Goal: Navigation & Orientation: Find specific page/section

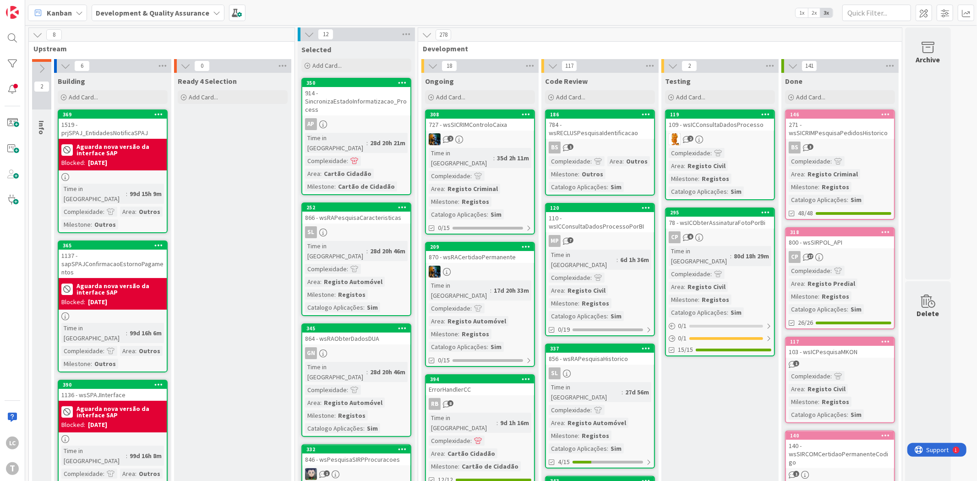
click at [847, 133] on div "271 - wsSICRIMPesquisaPedidosHistorico" at bounding box center [840, 129] width 108 height 20
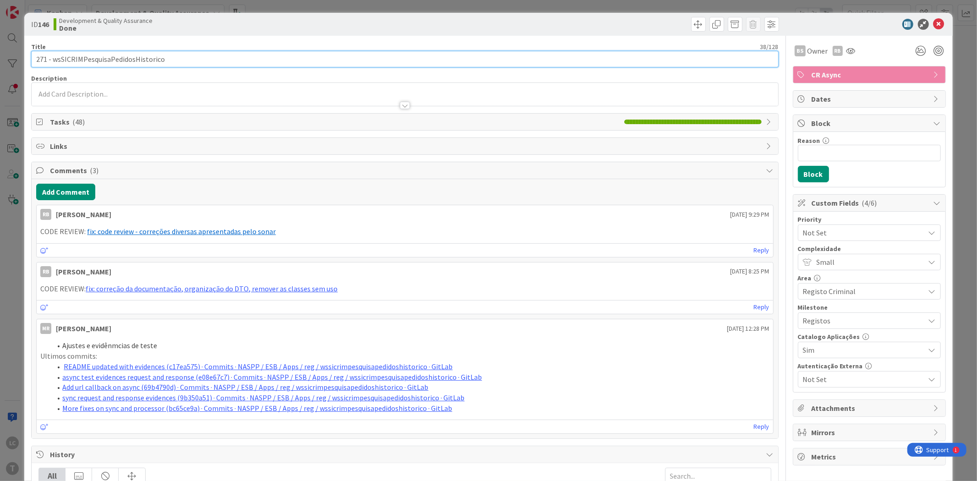
click at [161, 57] on input "271 - wsSICRIMPesquisaPedidosHistorico" at bounding box center [404, 59] width 747 height 16
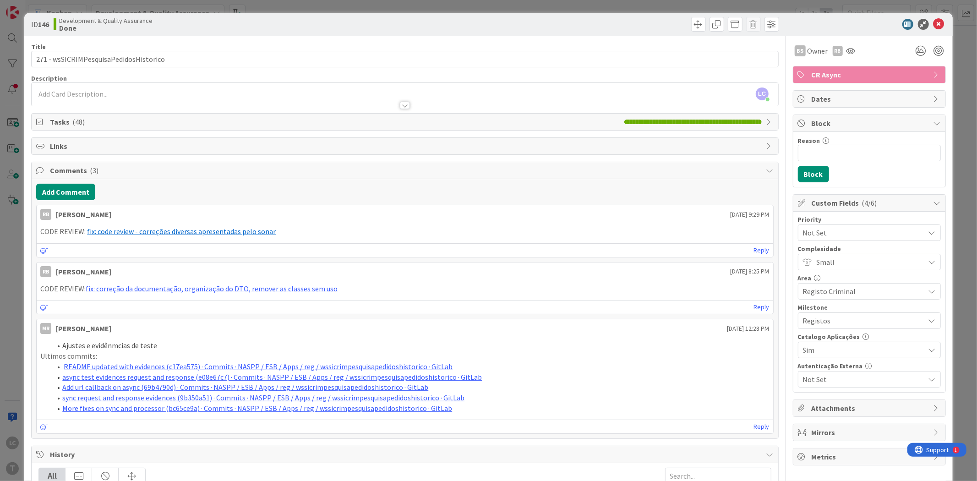
click at [279, 11] on div "ID 146 Development & Quality Assurance Done Title 38 / 128 271 - wsSICRIMPesqui…" at bounding box center [488, 240] width 977 height 481
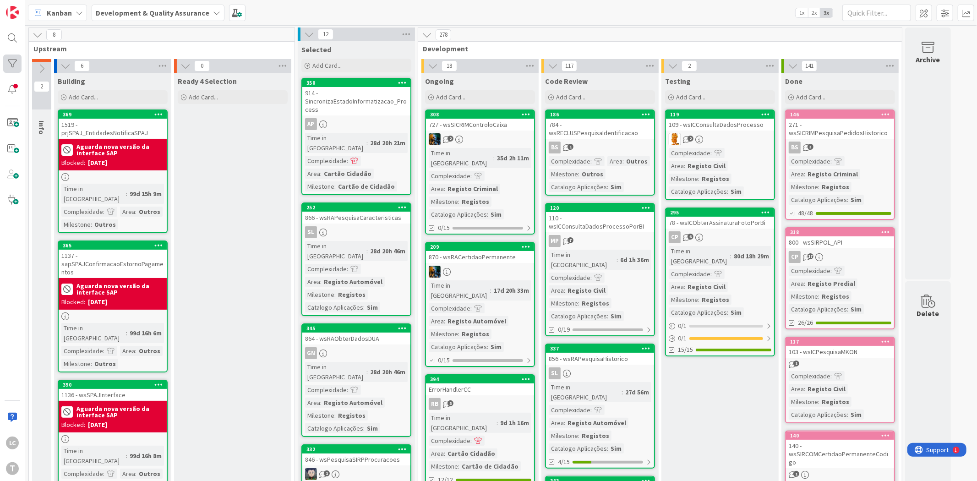
click at [10, 71] on div at bounding box center [12, 64] width 18 height 18
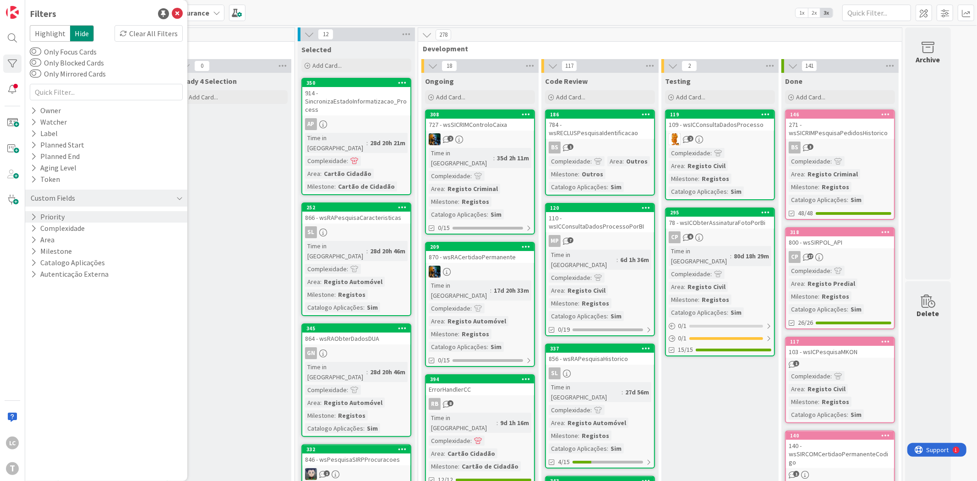
click at [81, 211] on div "Priority" at bounding box center [106, 216] width 162 height 11
click at [62, 255] on span "Medium" at bounding box center [61, 255] width 36 height 12
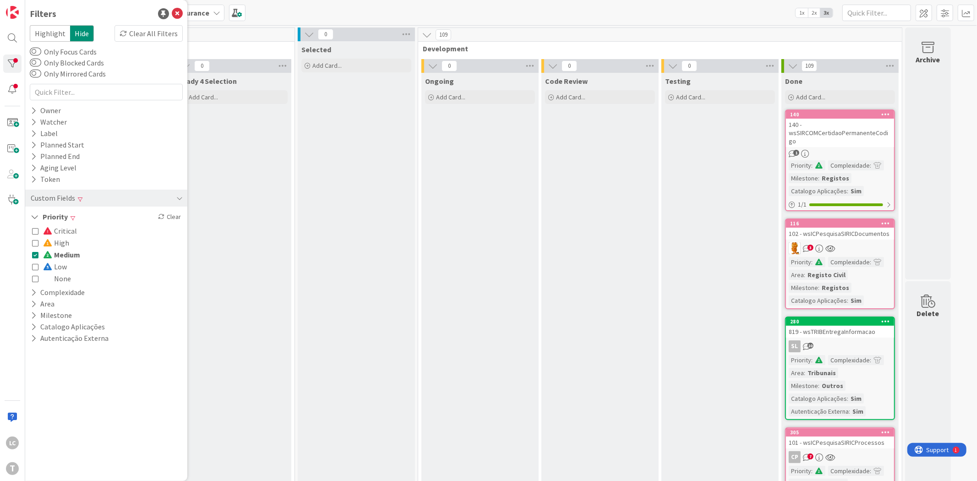
click at [865, 133] on div "140 - wsSIRCOMCertidaoPermanenteCodigo" at bounding box center [840, 133] width 108 height 28
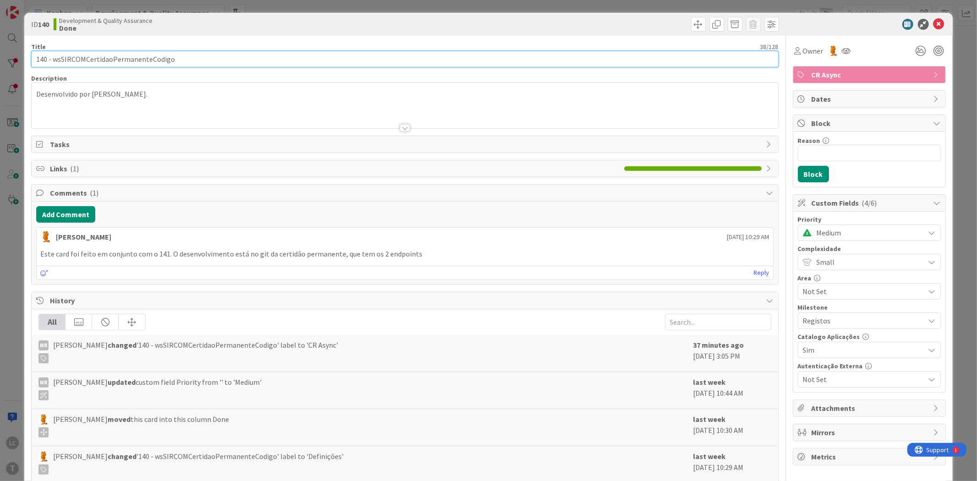
click at [108, 54] on input "140 - wsSIRCOMCertidaoPermanenteCodigo" at bounding box center [404, 59] width 747 height 16
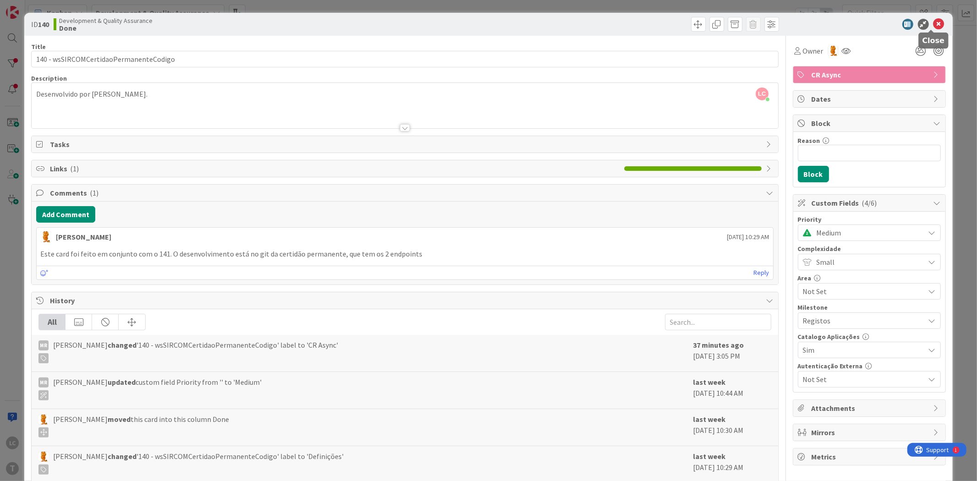
click at [934, 25] on icon at bounding box center [939, 24] width 11 height 11
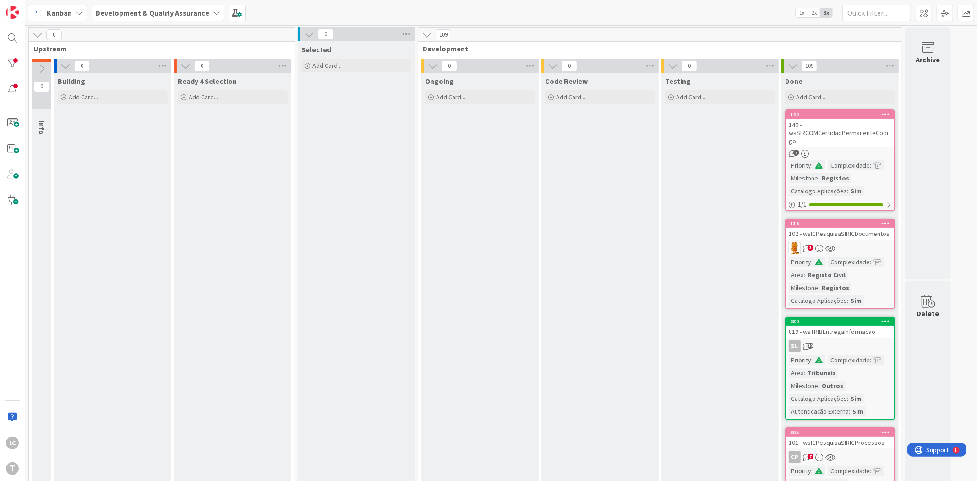
click at [853, 228] on div "102 - wsICPesquisaSIRICDocumentos" at bounding box center [840, 234] width 108 height 12
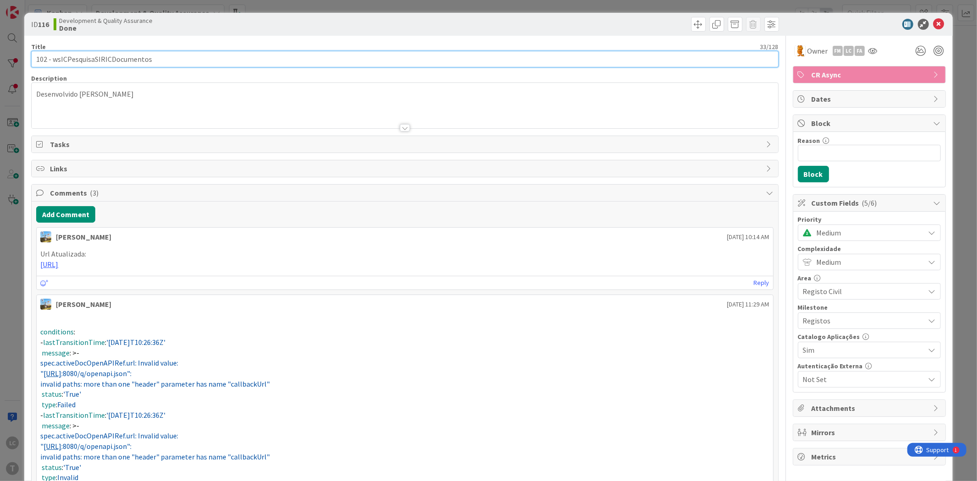
click at [117, 60] on input "102 - wsICPesquisaSIRICDocumentos" at bounding box center [404, 59] width 747 height 16
